Goal: Transaction & Acquisition: Purchase product/service

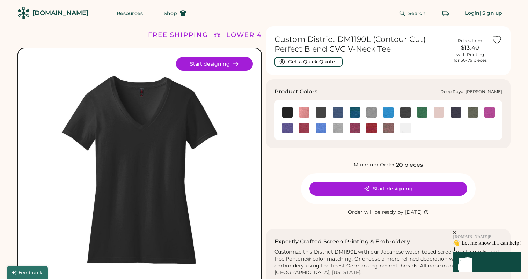
click at [337, 114] on img at bounding box center [338, 112] width 10 height 10
